Goal: Navigation & Orientation: Find specific page/section

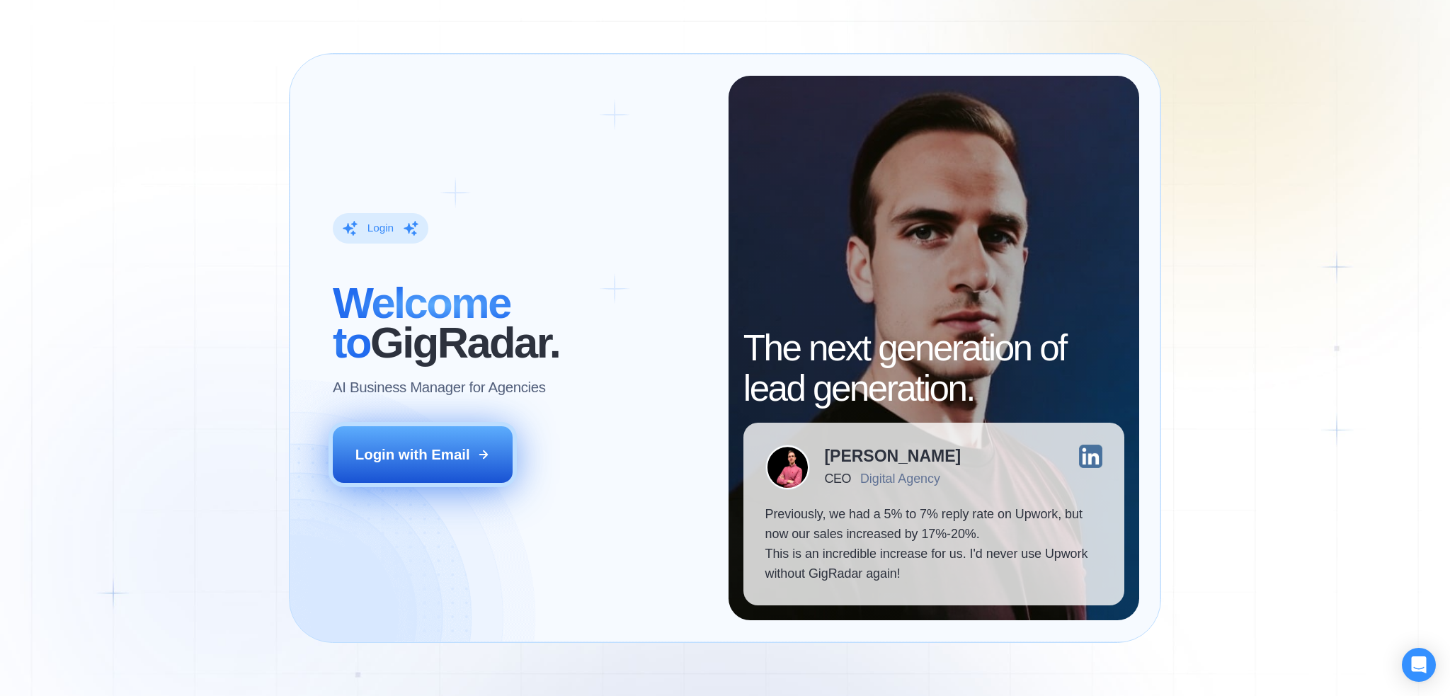
click at [426, 447] on div "Login with Email" at bounding box center [412, 455] width 115 height 20
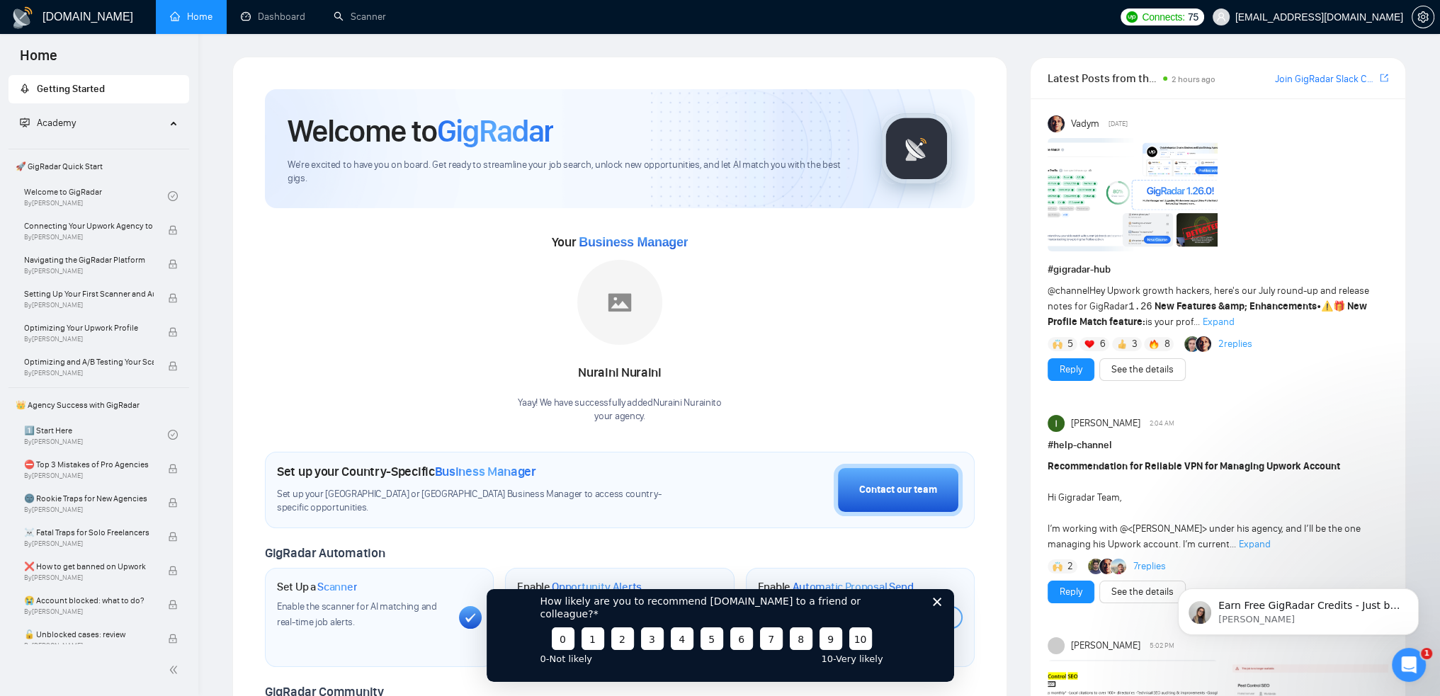
click at [937, 605] on icon "Закрити опитування" at bounding box center [936, 601] width 8 height 8
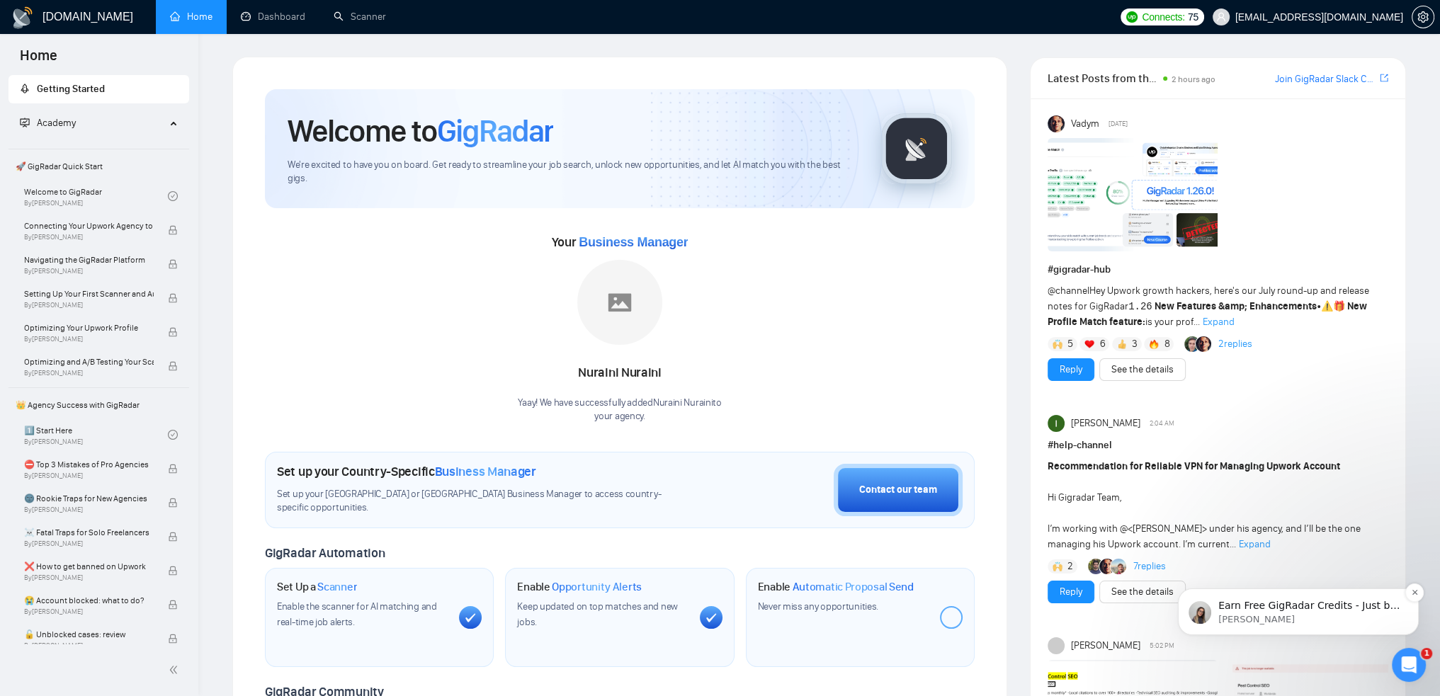
click at [1336, 609] on p "Earn Free GigRadar Credits - Just by Sharing Your Story! 💬 Want more credits fo…" at bounding box center [1309, 606] width 183 height 14
